Goal: Information Seeking & Learning: Learn about a topic

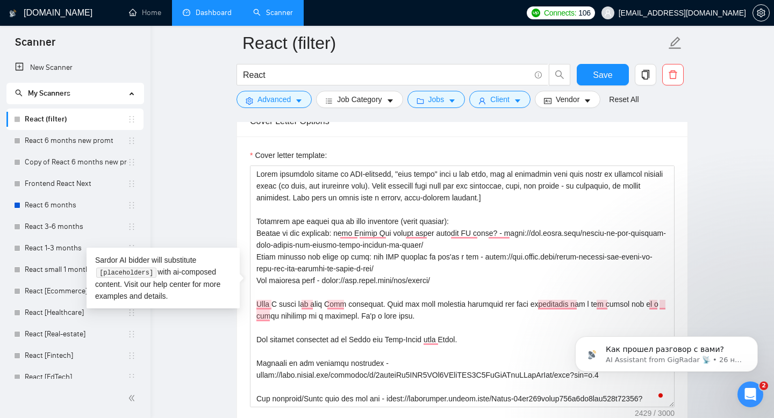
scroll to position [59, 0]
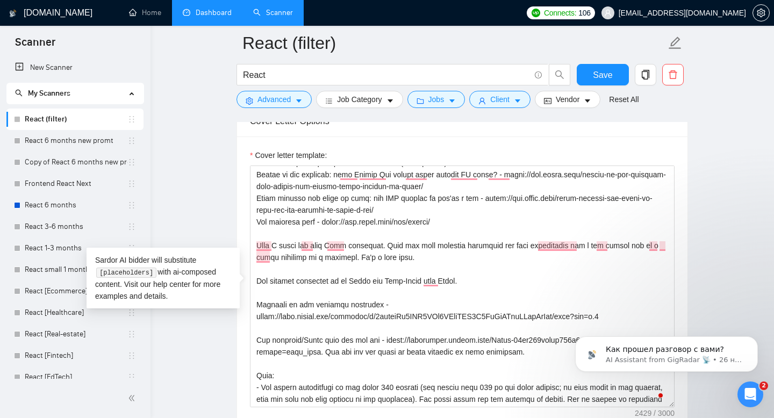
click at [209, 17] on link "Dashboard" at bounding box center [207, 12] width 49 height 9
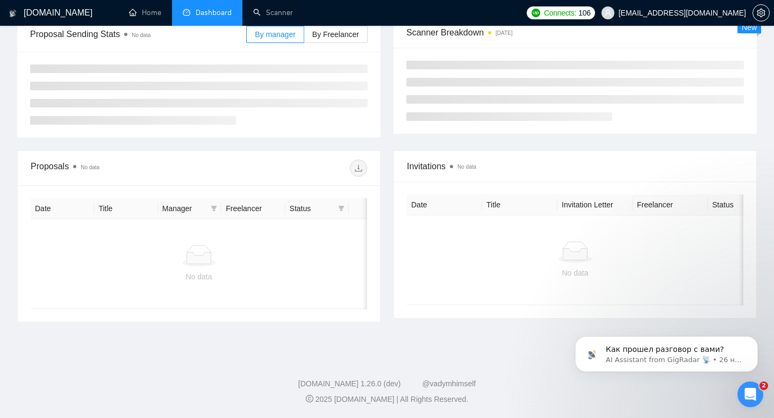
type input "[DATE]"
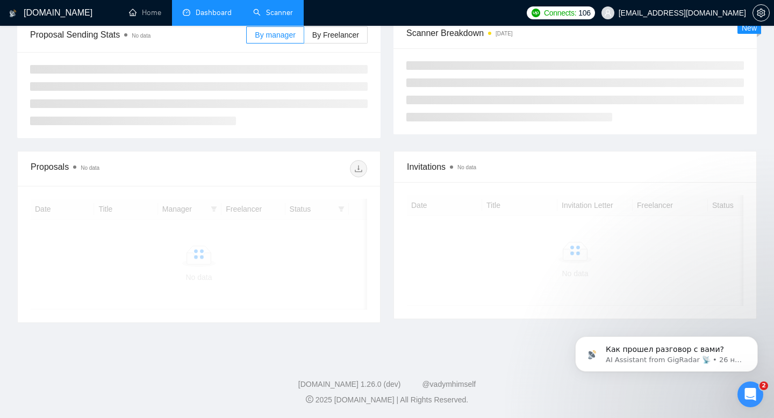
click at [266, 9] on link "Scanner" at bounding box center [273, 12] width 40 height 9
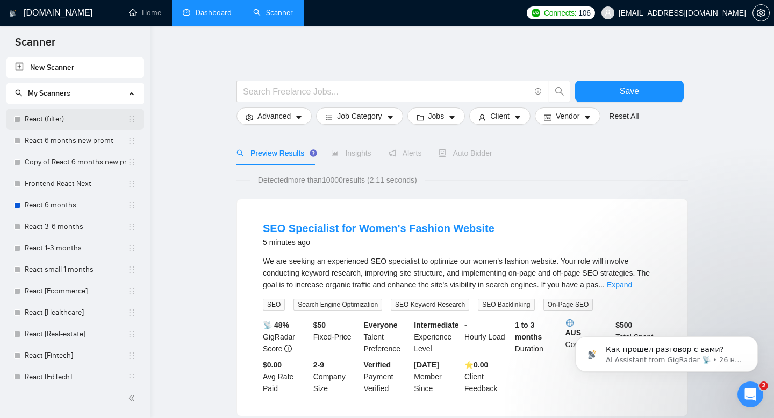
click at [79, 117] on link "React (filter)" at bounding box center [76, 120] width 103 height 22
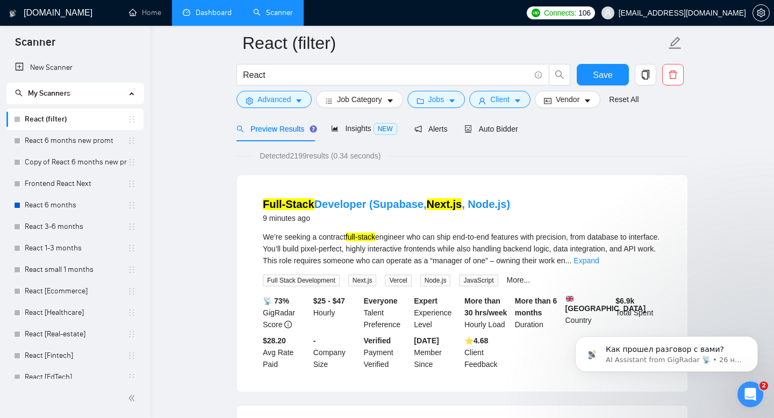
scroll to position [77, 0]
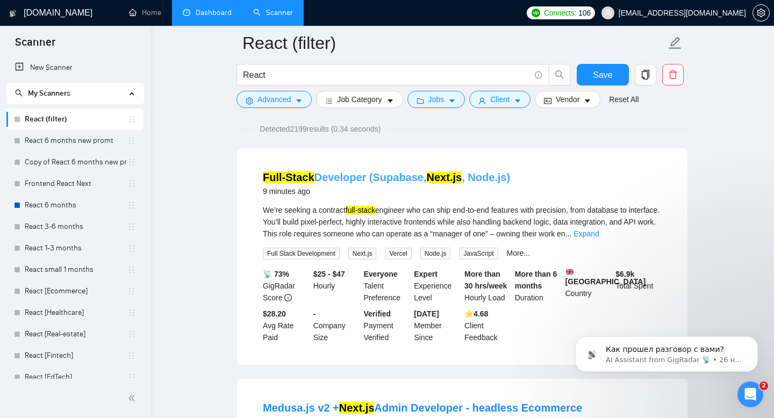
click at [311, 173] on mark "Full-Stack" at bounding box center [289, 178] width 52 height 12
